Goal: Information Seeking & Learning: Learn about a topic

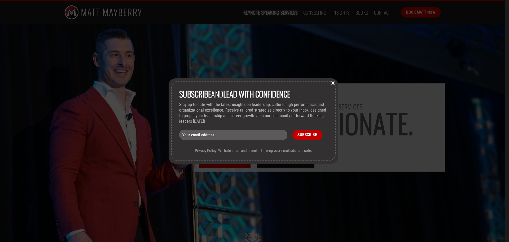
click at [334, 84] on button "×" at bounding box center [333, 82] width 8 height 5
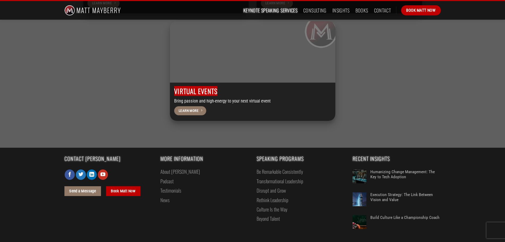
scroll to position [1656, 0]
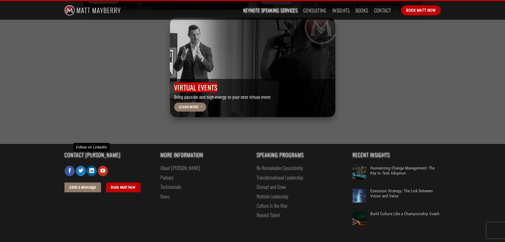
click at [88, 165] on link "Follow on LinkedIn" at bounding box center [92, 170] width 10 height 10
click at [286, 163] on link "Be Remarkable Consistently" at bounding box center [280, 167] width 46 height 9
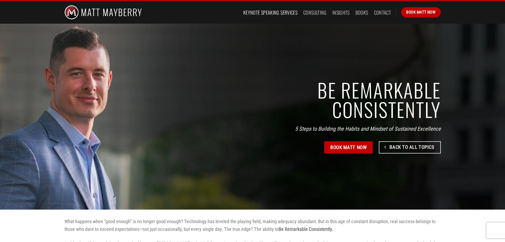
click at [268, 11] on link "Keynote Speaking Services" at bounding box center [270, 13] width 54 height 10
